Goal: Information Seeking & Learning: Find specific fact

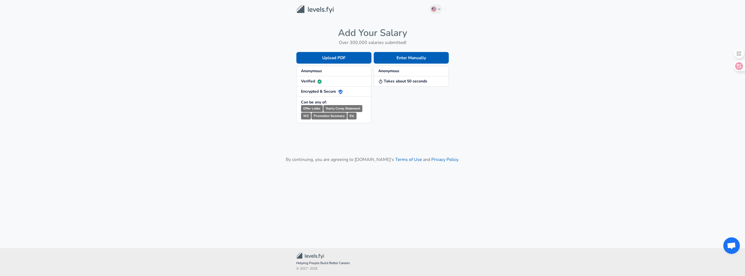
drag, startPoint x: 431, startPoint y: 123, endPoint x: 443, endPoint y: 127, distance: 13.1
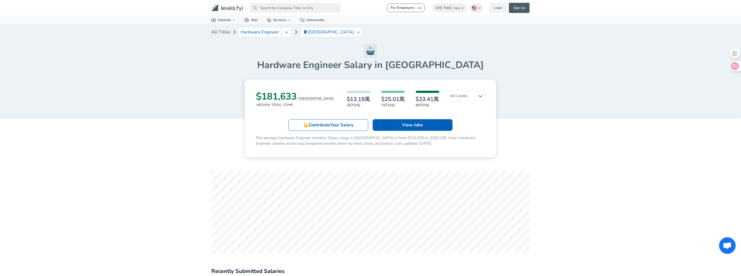
scroll to position [110, 0]
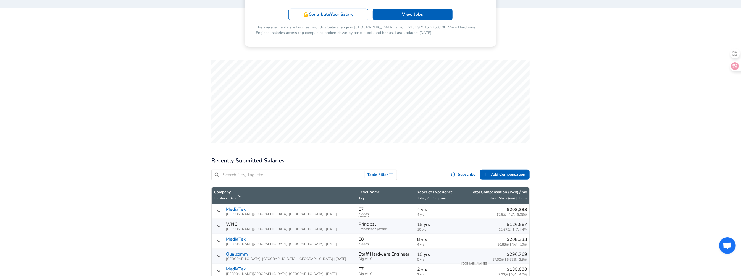
click at [312, 176] on input "Search City, Tag, Etc" at bounding box center [293, 174] width 140 height 7
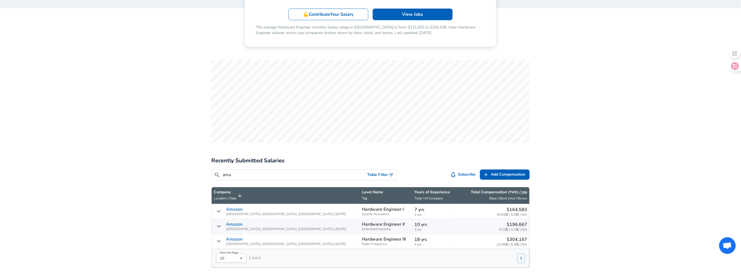
type input "ama"
click at [362, 238] on p "Hardware Engineer III" at bounding box center [384, 238] width 44 height 5
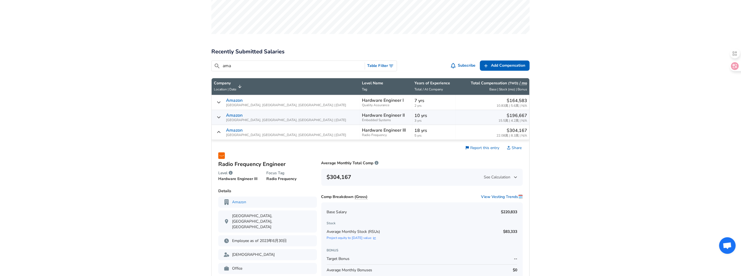
scroll to position [249, 0]
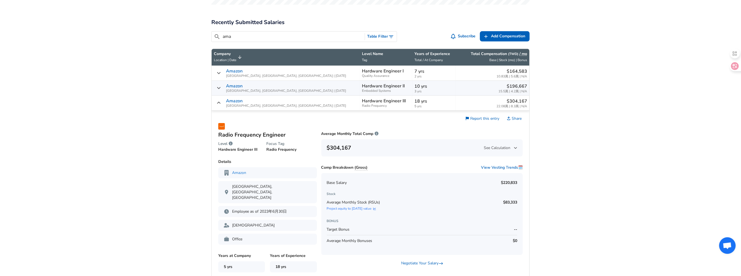
click at [360, 93] on td "Hardware Engineer II Embedded Systems" at bounding box center [386, 88] width 52 height 15
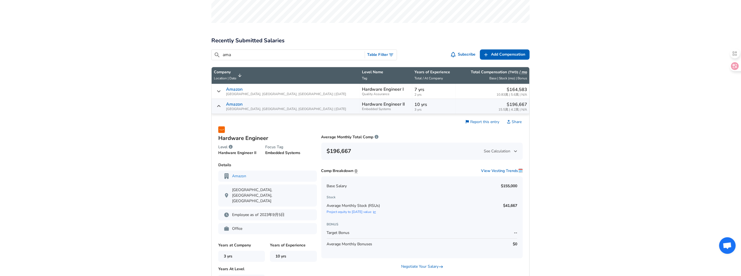
scroll to position [193, 0]
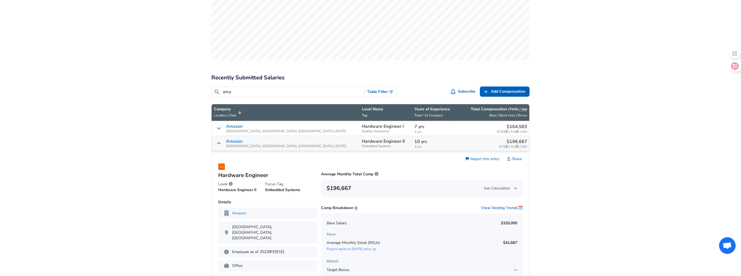
click at [217, 143] on icon "Salary Submissions" at bounding box center [219, 143] width 4 height 4
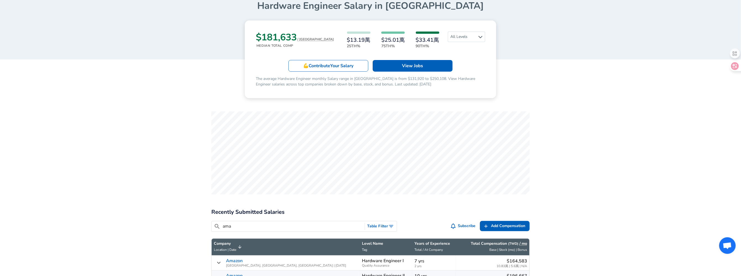
scroll to position [0, 0]
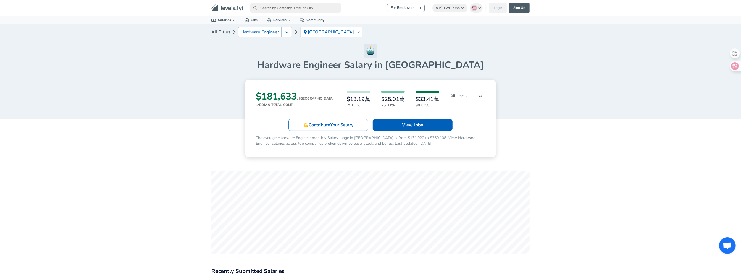
click at [249, 30] on span "Hardware Engineer" at bounding box center [260, 32] width 38 height 5
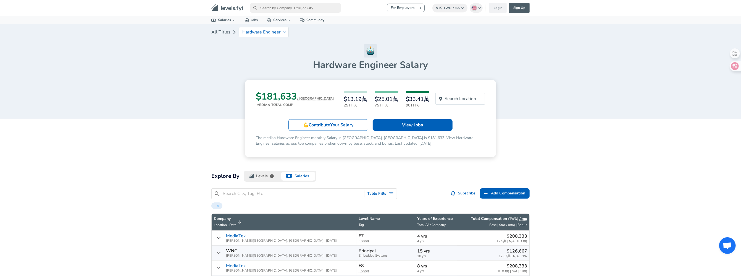
drag, startPoint x: 270, startPoint y: 37, endPoint x: 285, endPoint y: 47, distance: 18.3
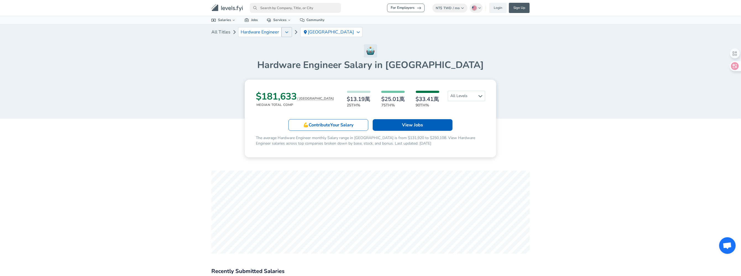
click at [287, 34] on icon "button" at bounding box center [286, 32] width 3 height 4
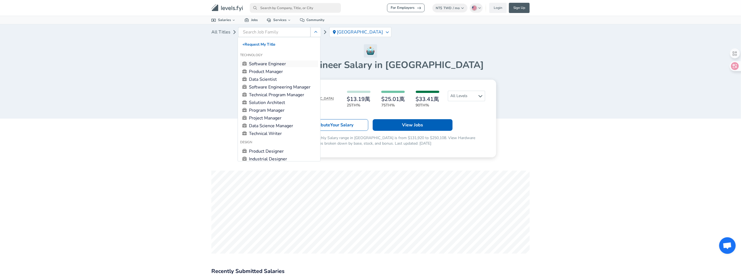
click at [267, 66] on link "Software Engineer" at bounding box center [279, 63] width 78 height 7
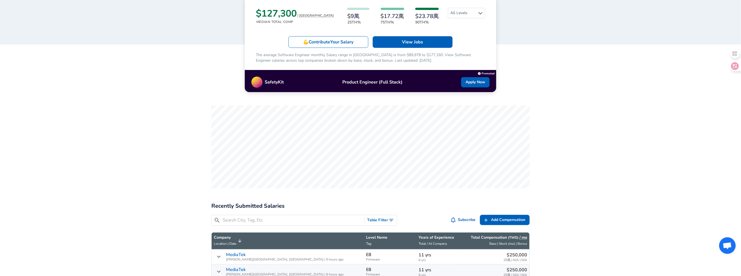
scroll to position [138, 0]
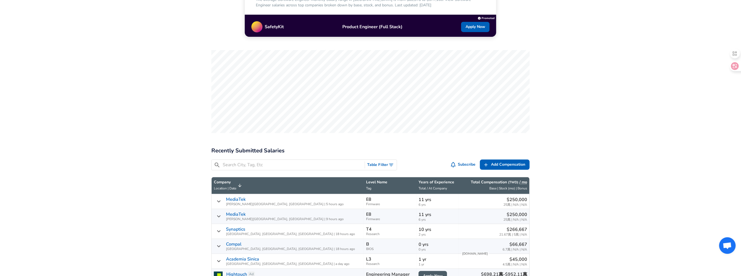
click at [269, 167] on input "Search City, Tag, Etc" at bounding box center [293, 164] width 140 height 7
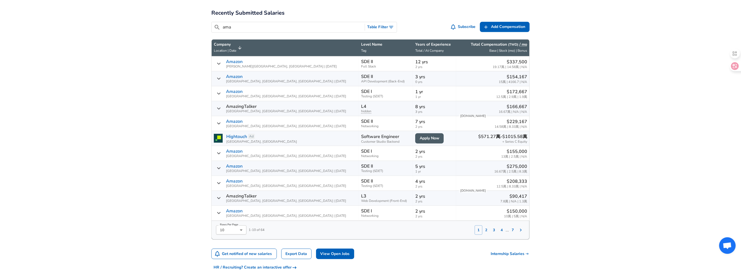
scroll to position [276, 0]
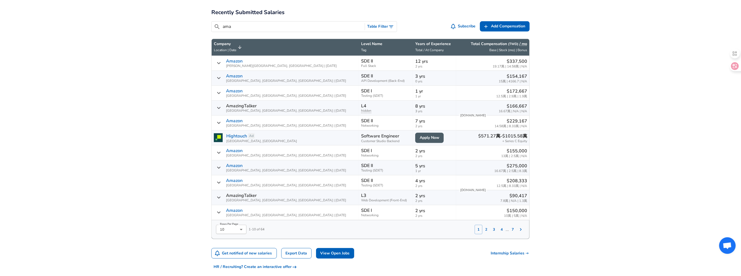
type input "ama"
click at [361, 169] on span "Testing (SDET)" at bounding box center [386, 171] width 50 height 4
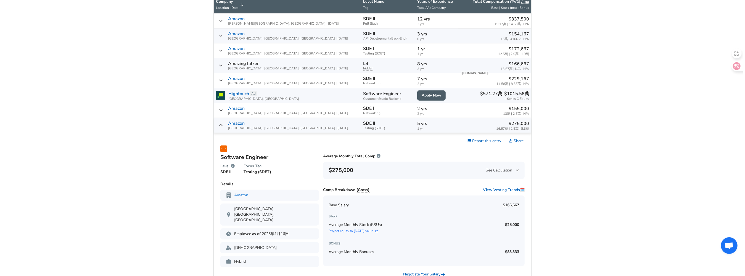
scroll to position [304, 0]
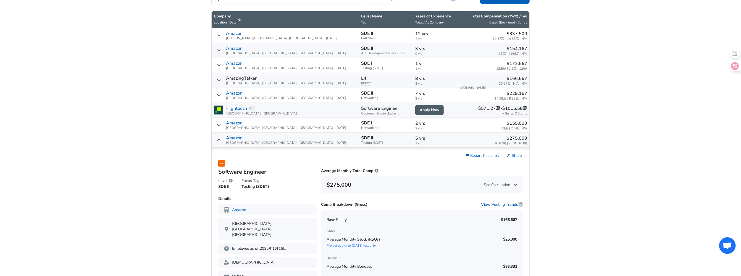
click at [361, 108] on p "Software Engineer" at bounding box center [386, 108] width 50 height 7
click at [359, 125] on td "SDE I Networking" at bounding box center [386, 125] width 54 height 15
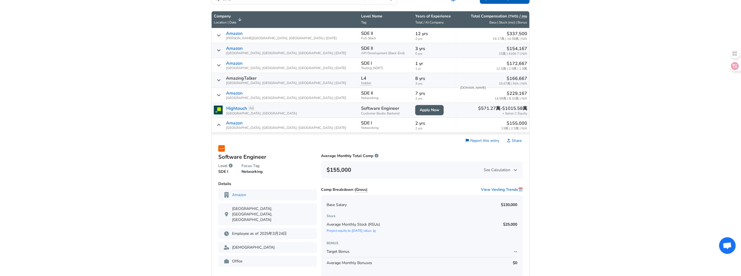
click at [359, 125] on td "SDE I Networking" at bounding box center [386, 125] width 54 height 15
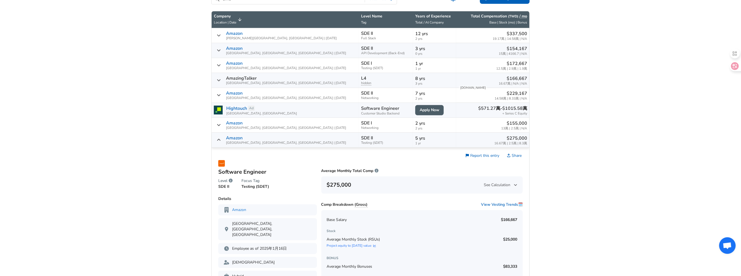
click at [359, 133] on td "SDE II Testing (SDET)" at bounding box center [386, 140] width 54 height 15
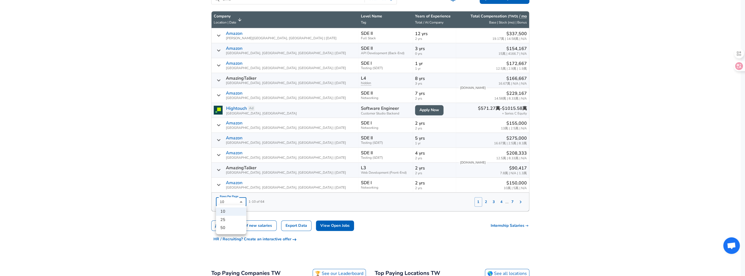
click at [236, 225] on li "50" at bounding box center [231, 227] width 30 height 8
type input "50"
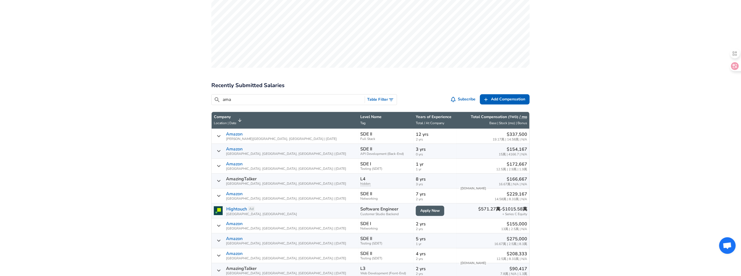
scroll to position [221, 0]
